Goal: Transaction & Acquisition: Purchase product/service

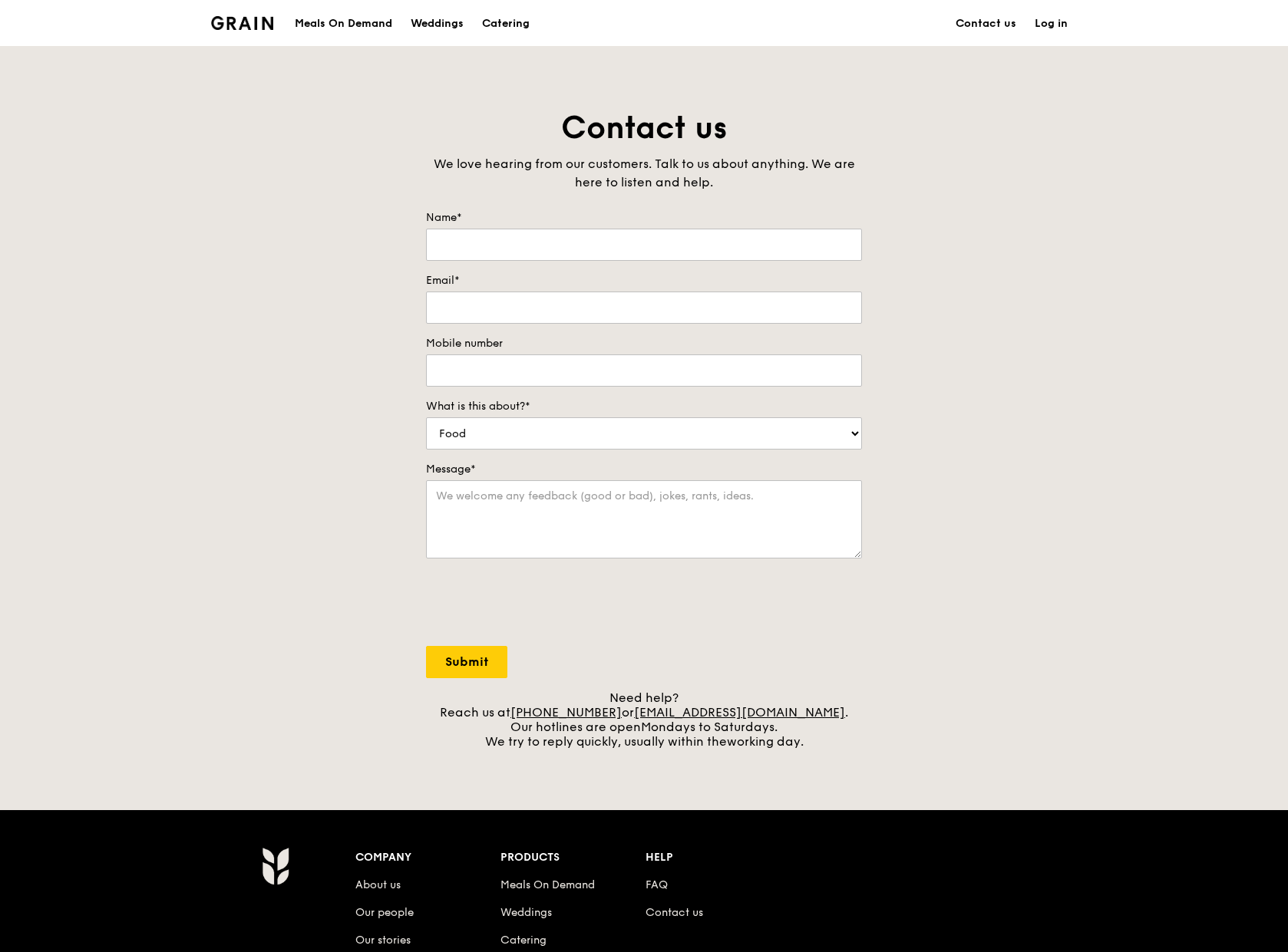
click at [369, 24] on div "Meals On Demand" at bounding box center [344, 23] width 97 height 46
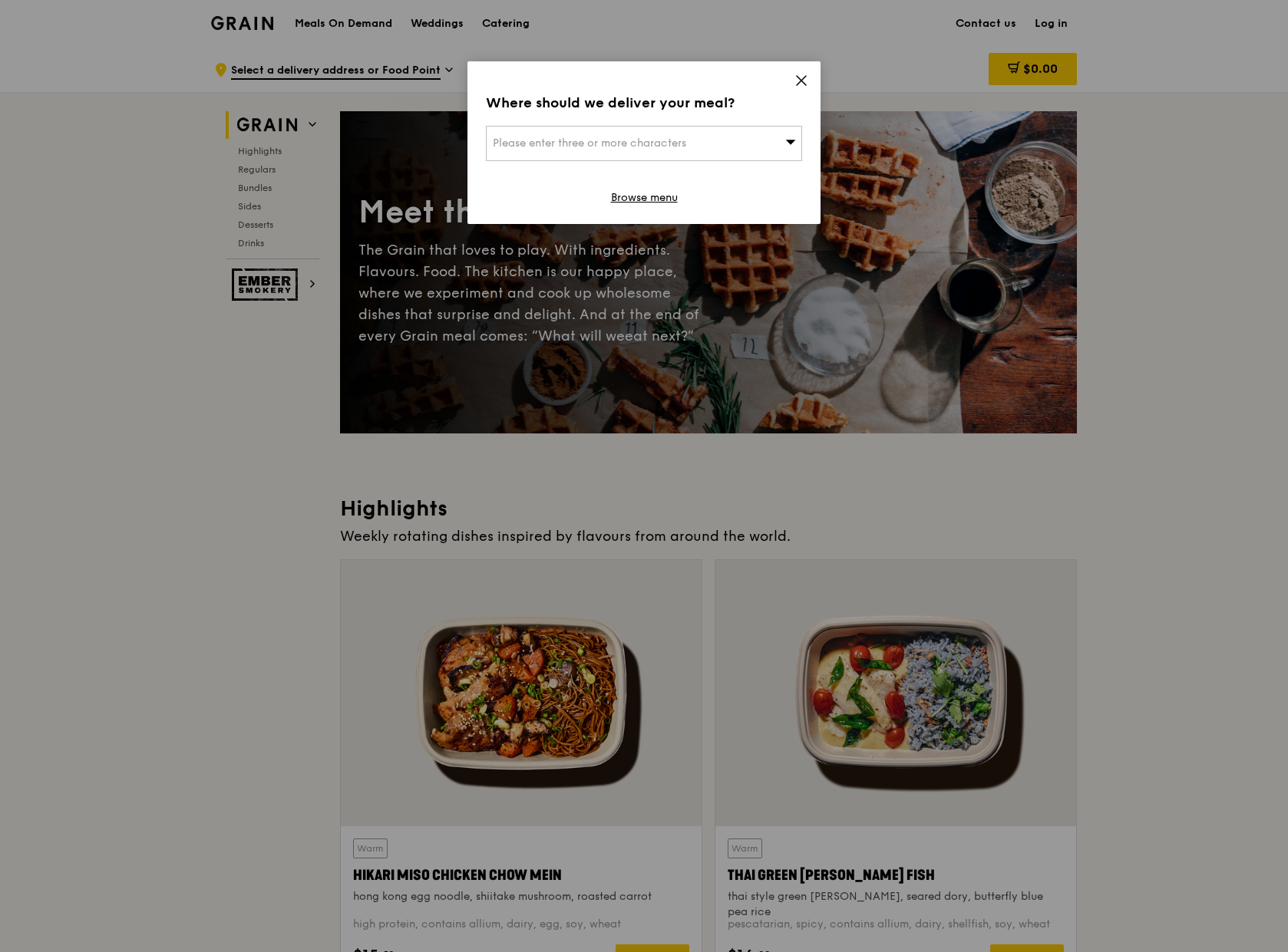
click at [729, 146] on div "Please enter three or more characters" at bounding box center [644, 144] width 316 height 35
click at [729, 146] on input "search" at bounding box center [644, 143] width 314 height 34
click at [798, 78] on icon at bounding box center [801, 80] width 9 height 9
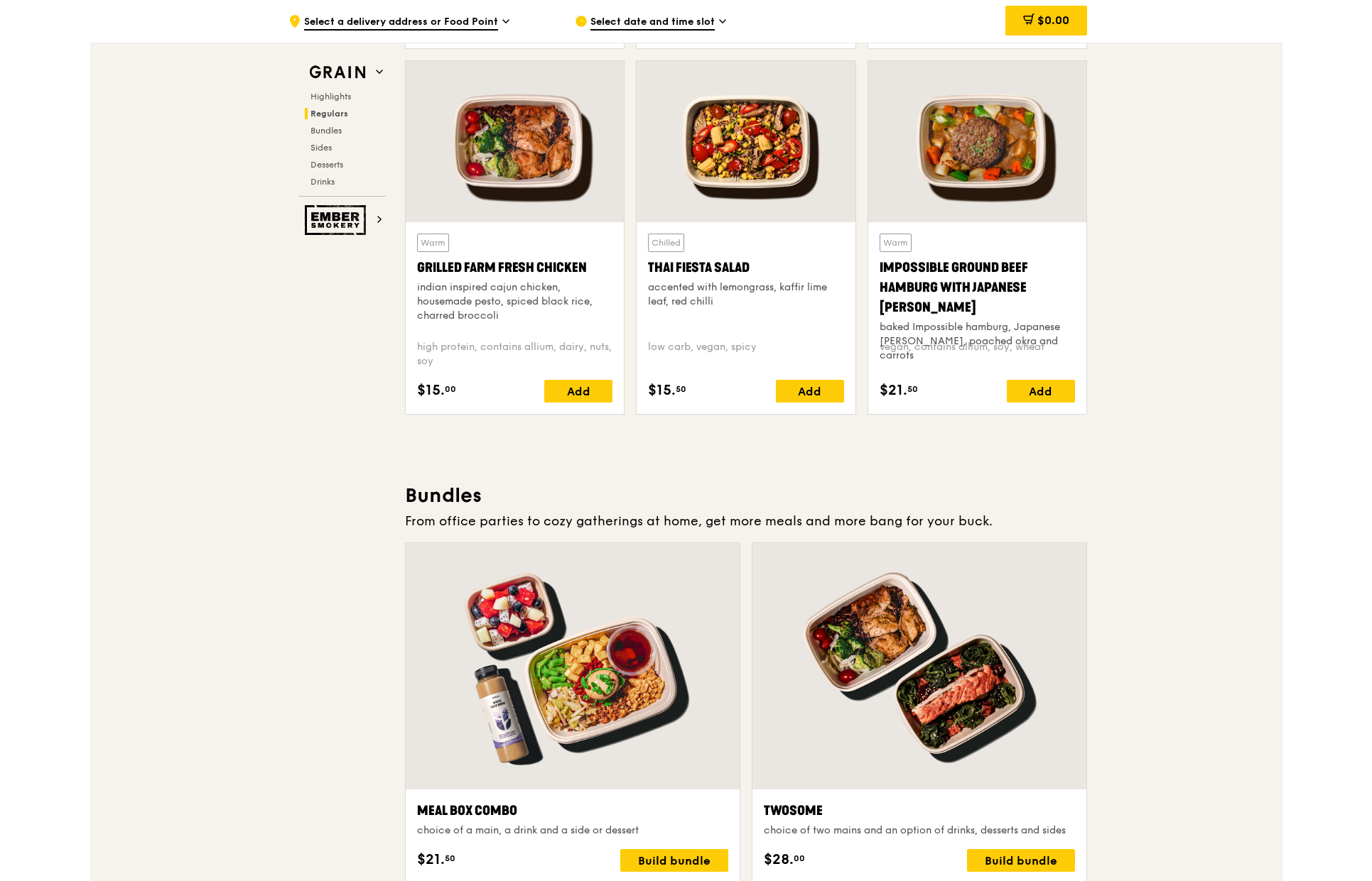
scroll to position [1890, 0]
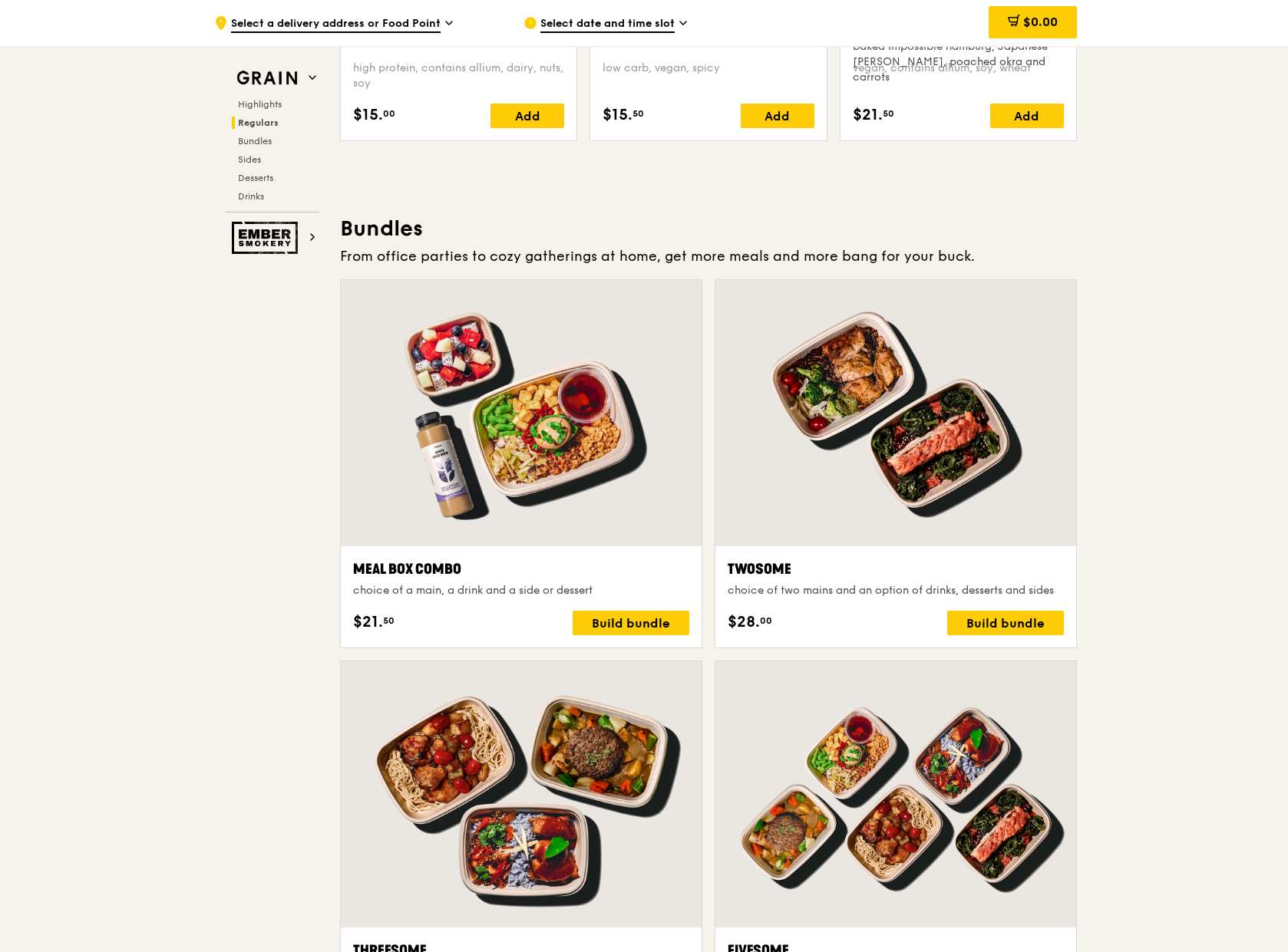
drag, startPoint x: 469, startPoint y: 572, endPoint x: 344, endPoint y: 576, distance: 125.1
click at [344, 576] on div "Meal Box Combo choice of a main, a drink and a side or dessert $21. 50 Build bu…" at bounding box center [521, 597] width 361 height 101
copy div "Meal Box Combo"
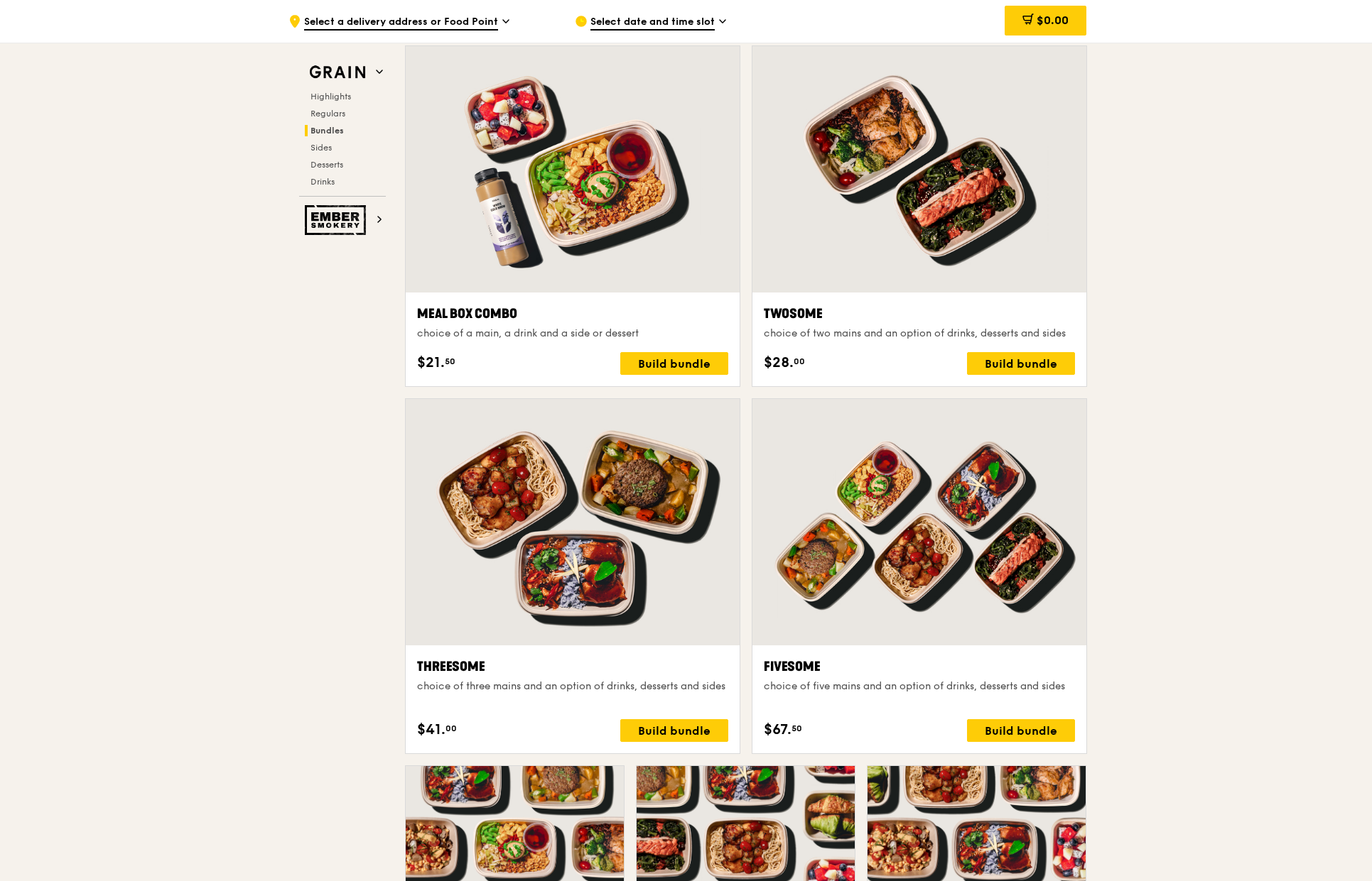
scroll to position [2031, 0]
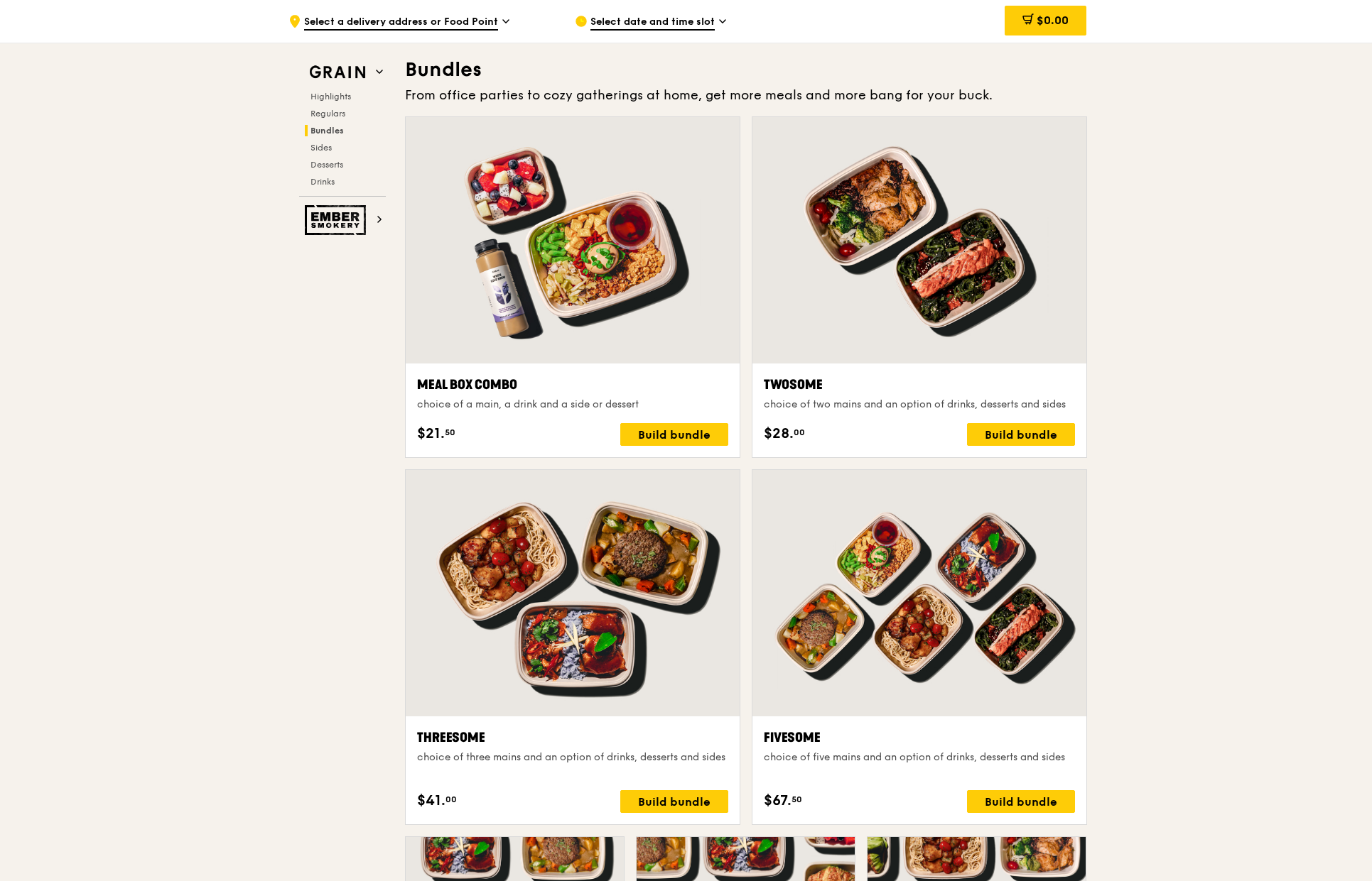
drag, startPoint x: 1249, startPoint y: 383, endPoint x: 1283, endPoint y: 216, distance: 170.4
